Goal: Register for event/course

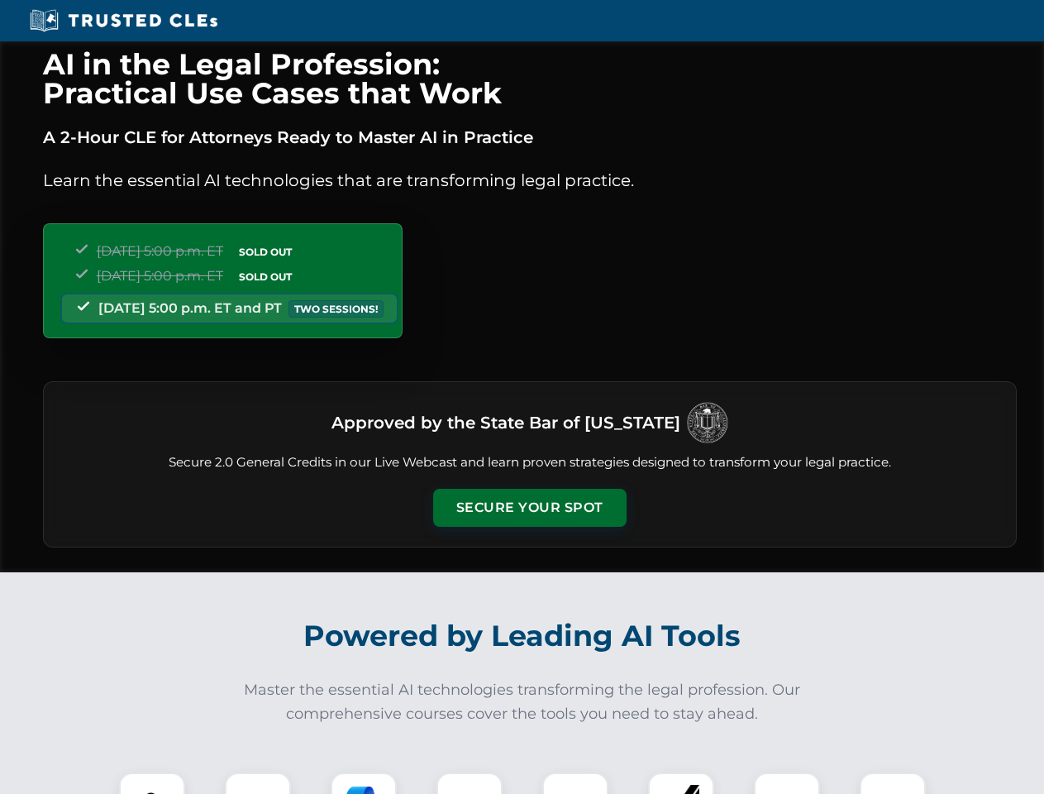
click at [529, 508] on button "Secure Your Spot" at bounding box center [529, 508] width 193 height 38
click at [152, 783] on img at bounding box center [152, 805] width 48 height 48
